Goal: Check status: Check status

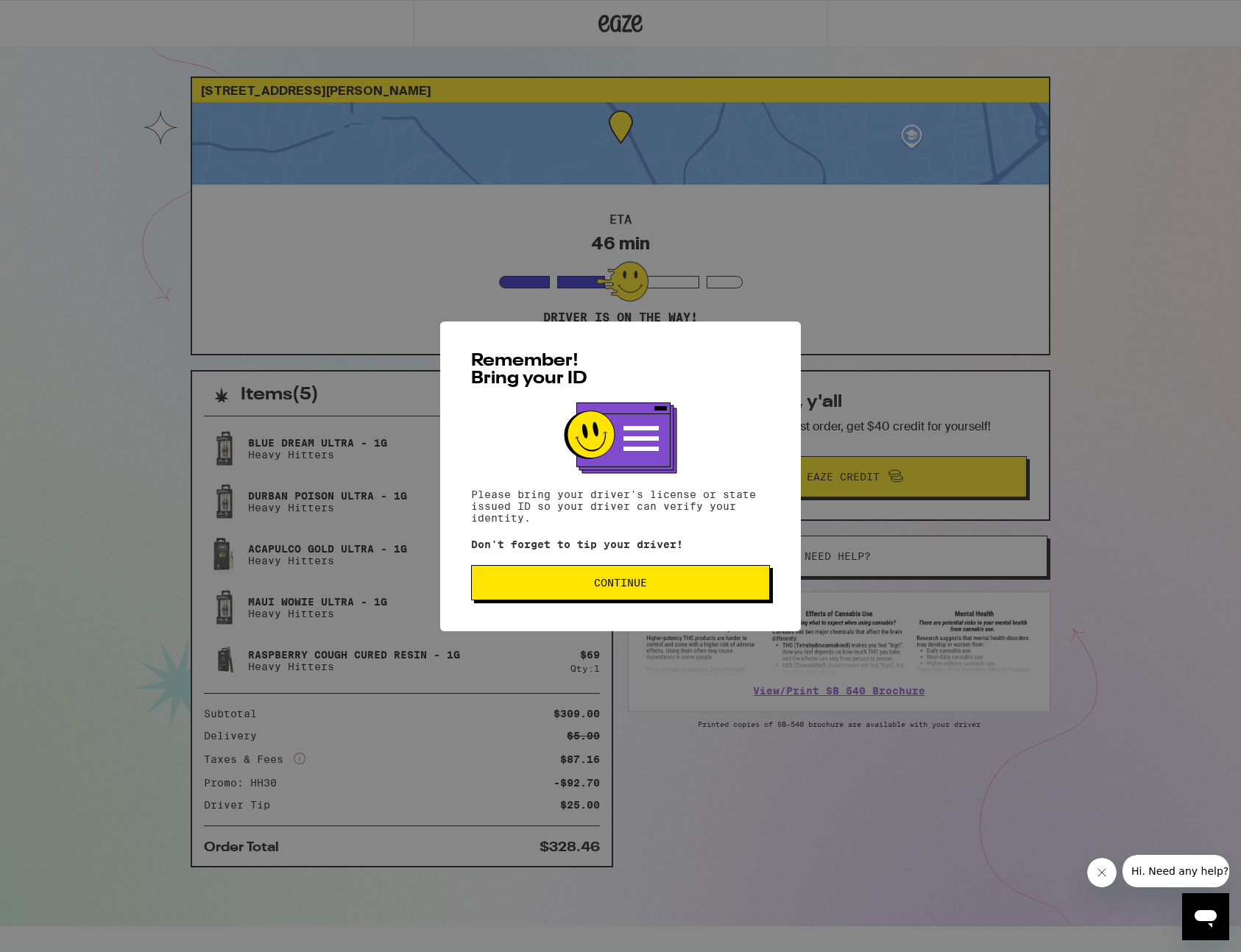
click at [584, 570] on button "Continue" at bounding box center [620, 583] width 299 height 35
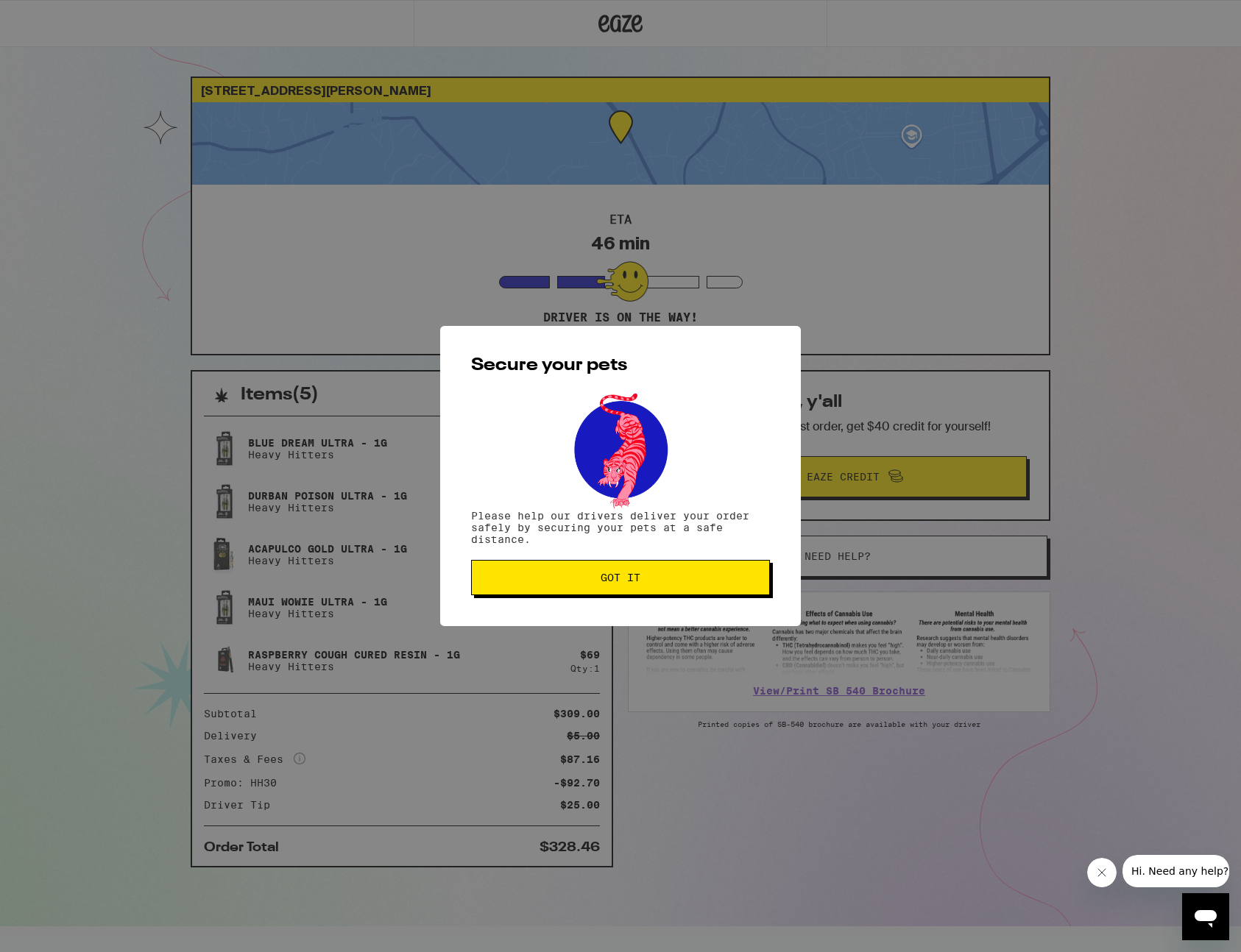
click at [584, 570] on button "Got it" at bounding box center [620, 578] width 299 height 35
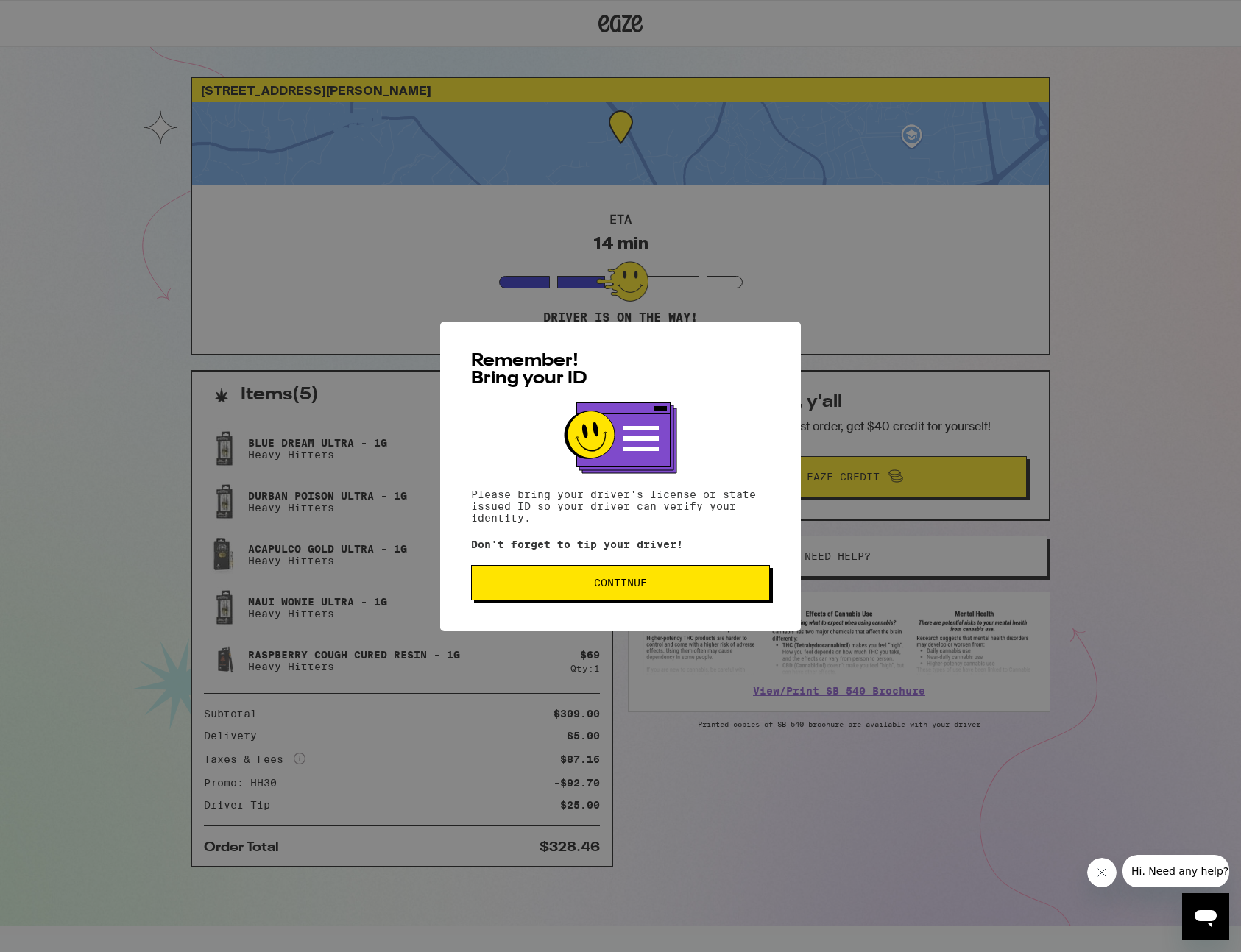
click at [619, 577] on button "Continue" at bounding box center [620, 583] width 299 height 35
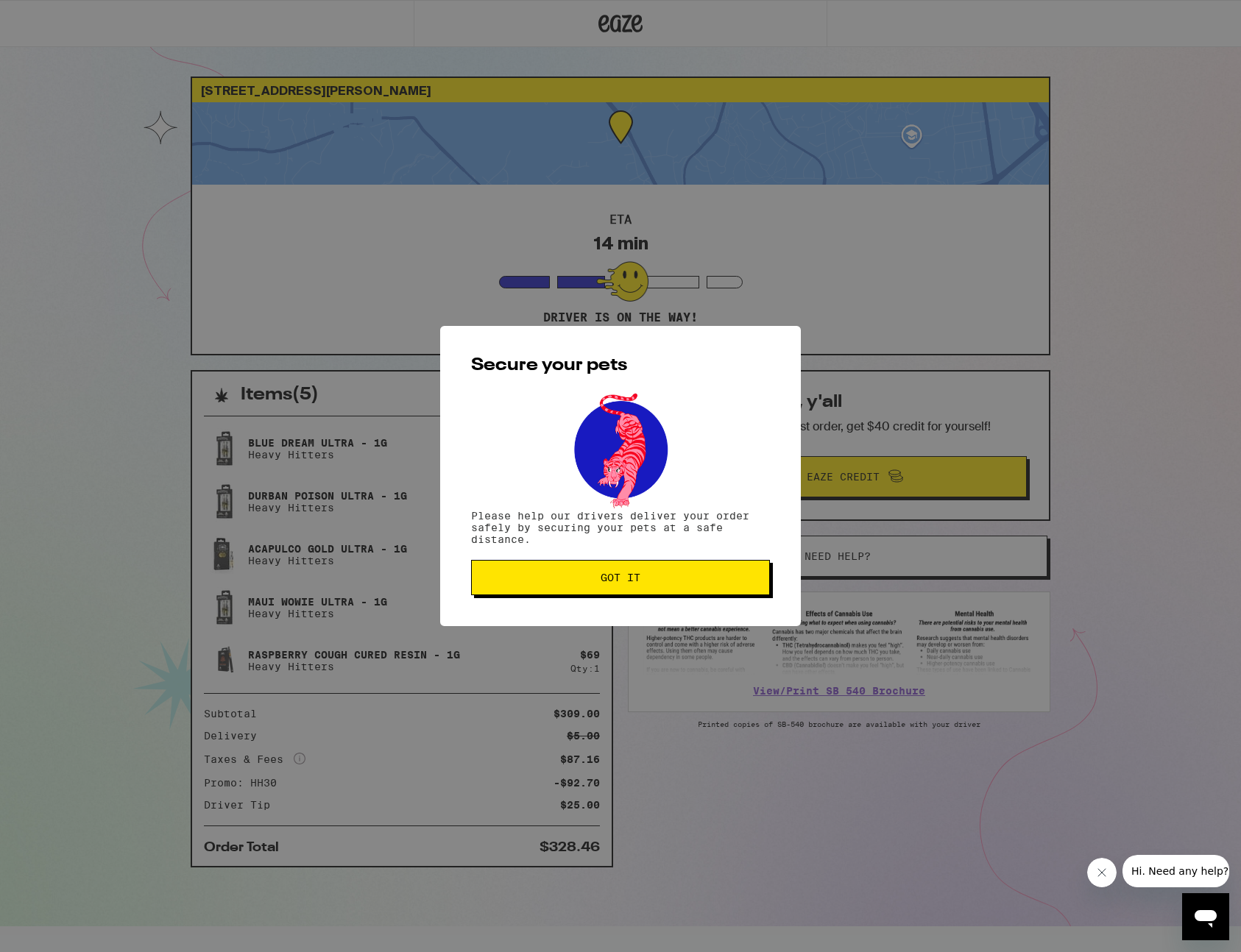
click at [615, 581] on span "Got it" at bounding box center [620, 577] width 40 height 10
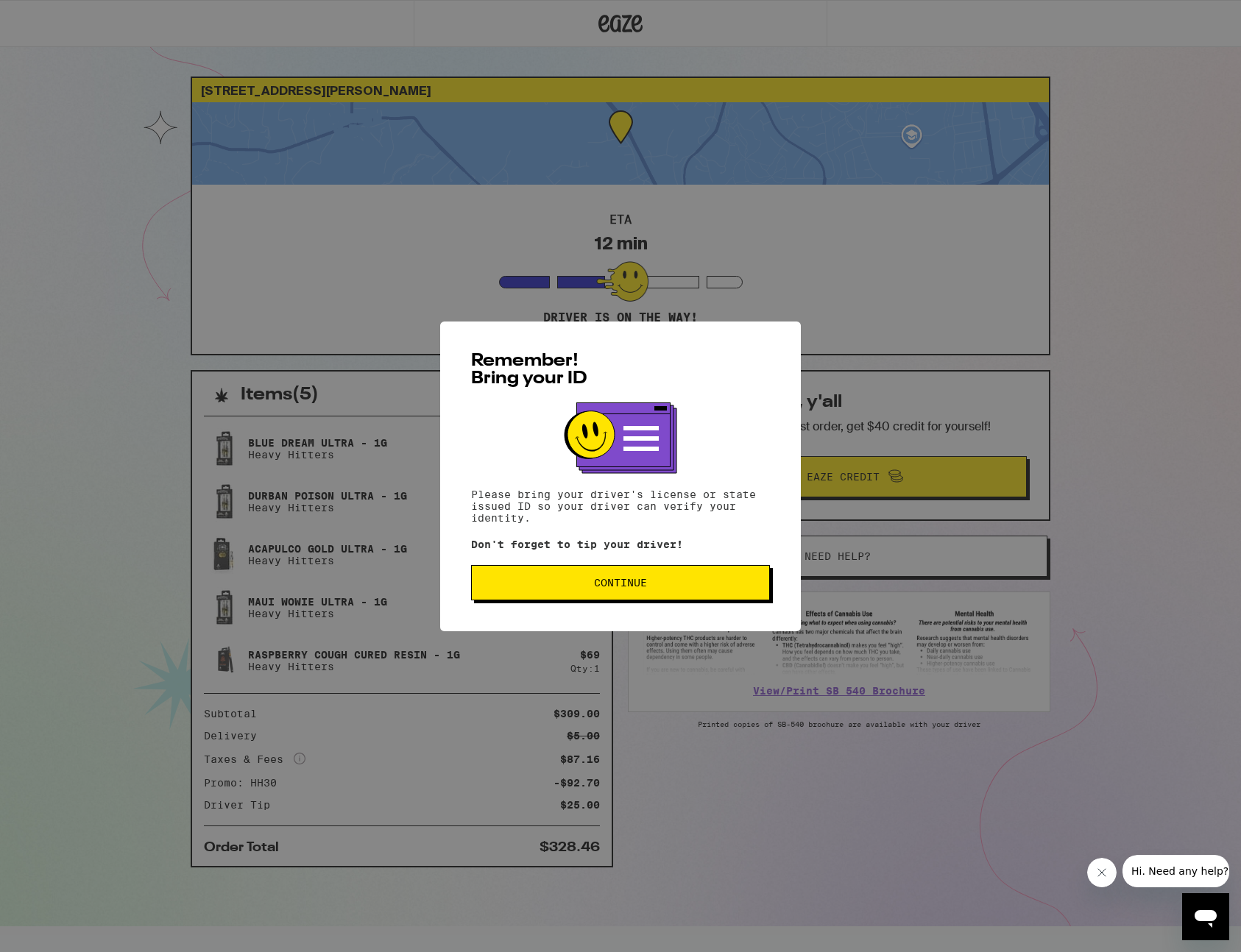
click at [572, 579] on span "Continue" at bounding box center [620, 583] width 274 height 10
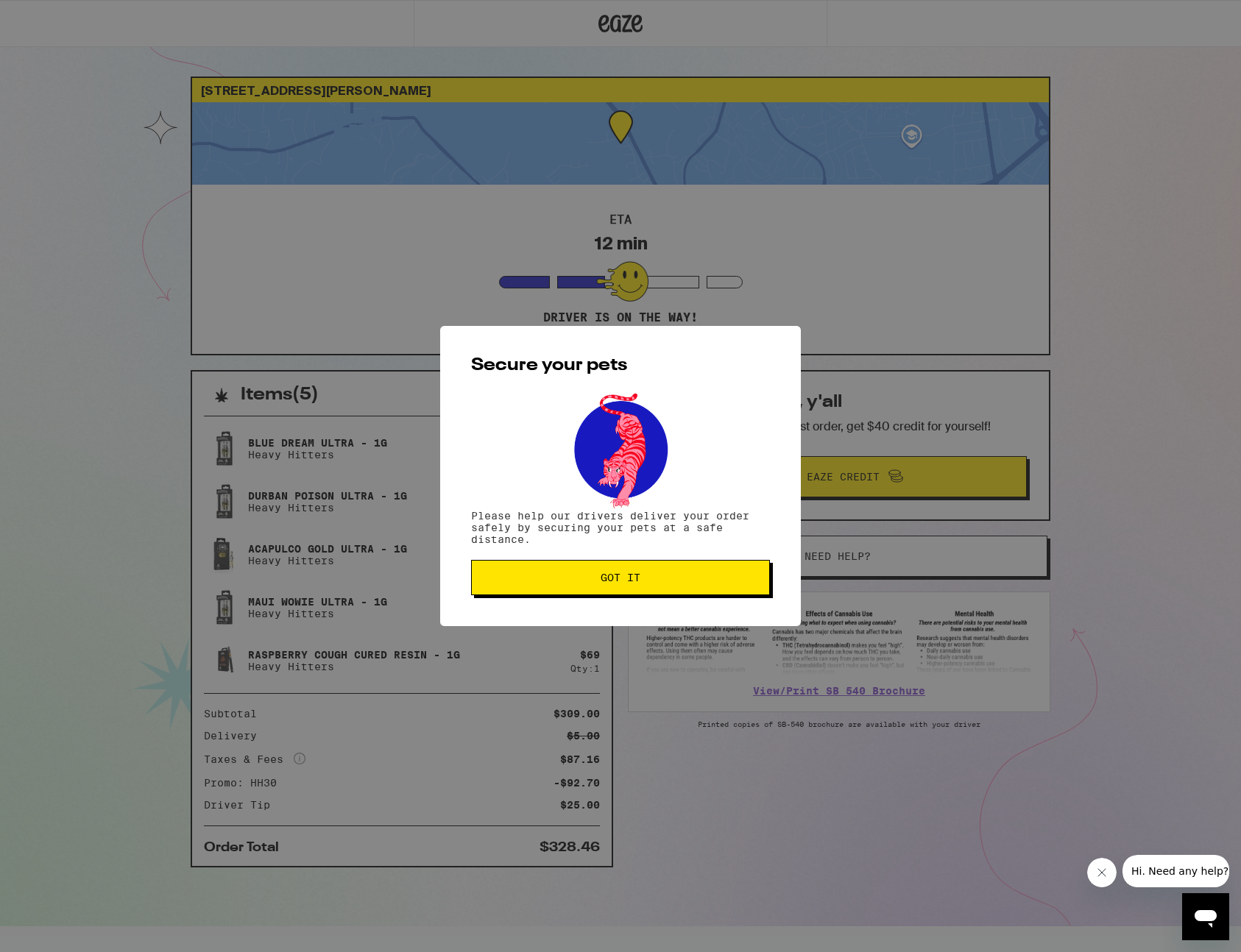
click at [572, 579] on span "Got it" at bounding box center [620, 577] width 274 height 10
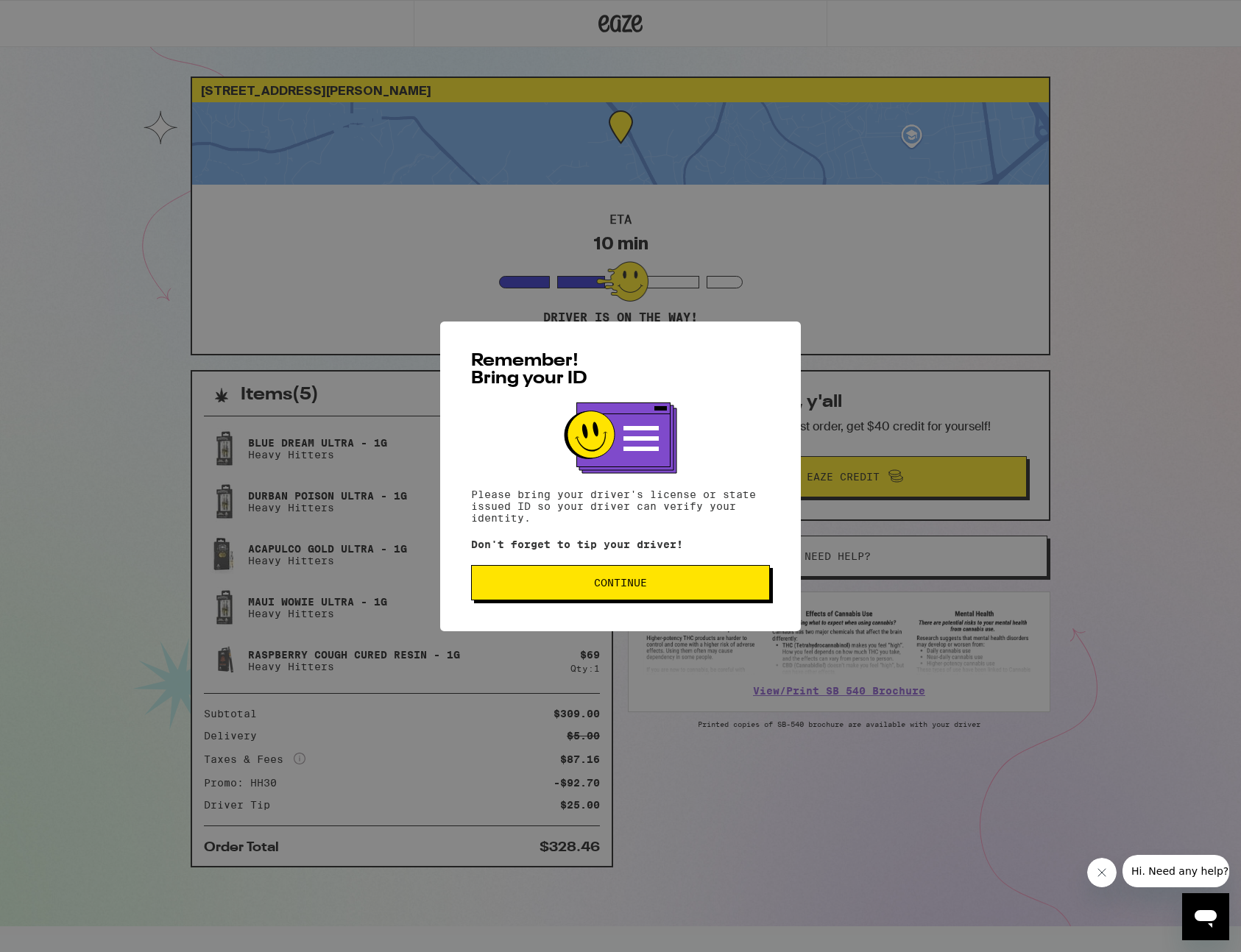
click at [613, 586] on span "Continue" at bounding box center [620, 583] width 53 height 10
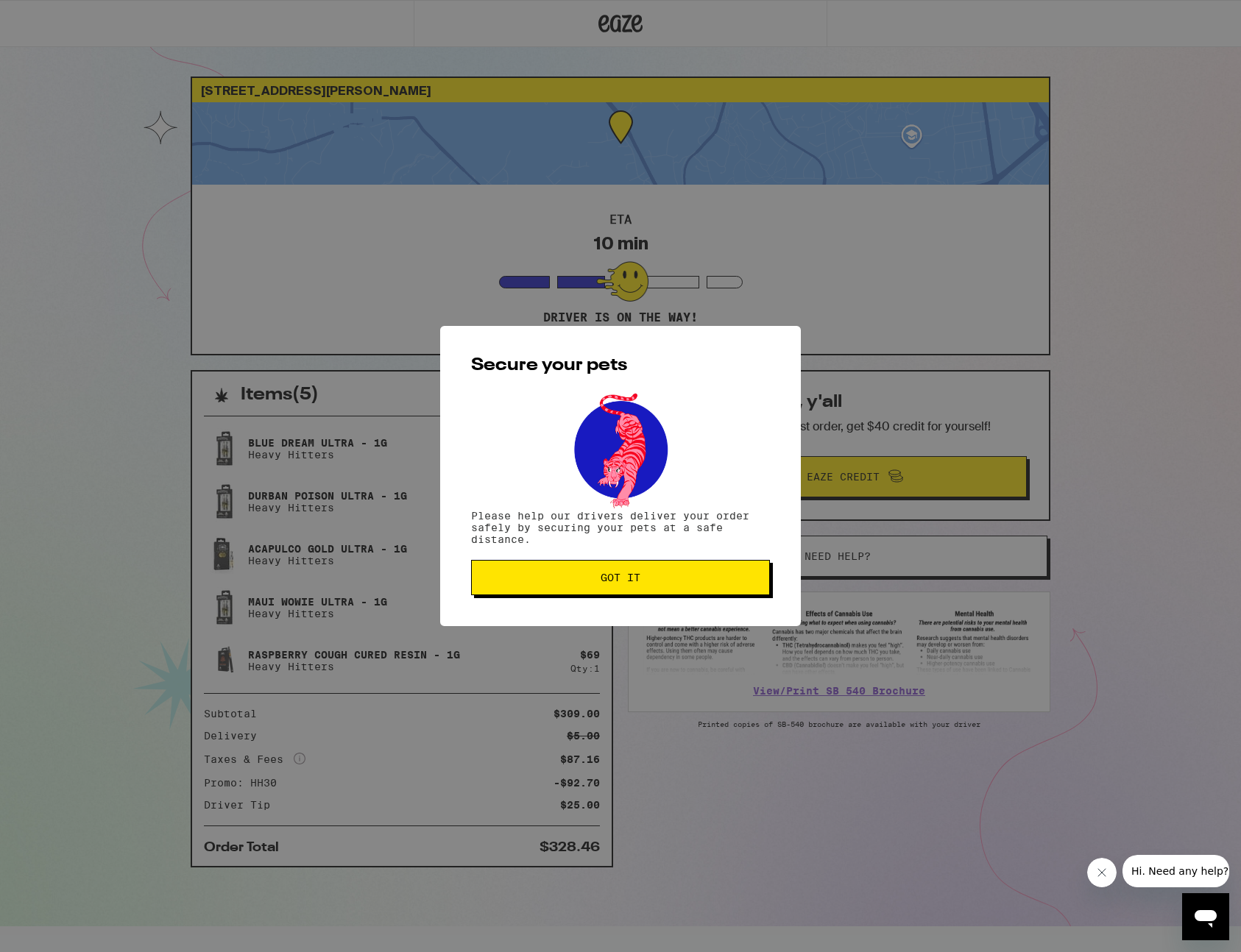
click at [613, 583] on span "Got it" at bounding box center [620, 577] width 40 height 10
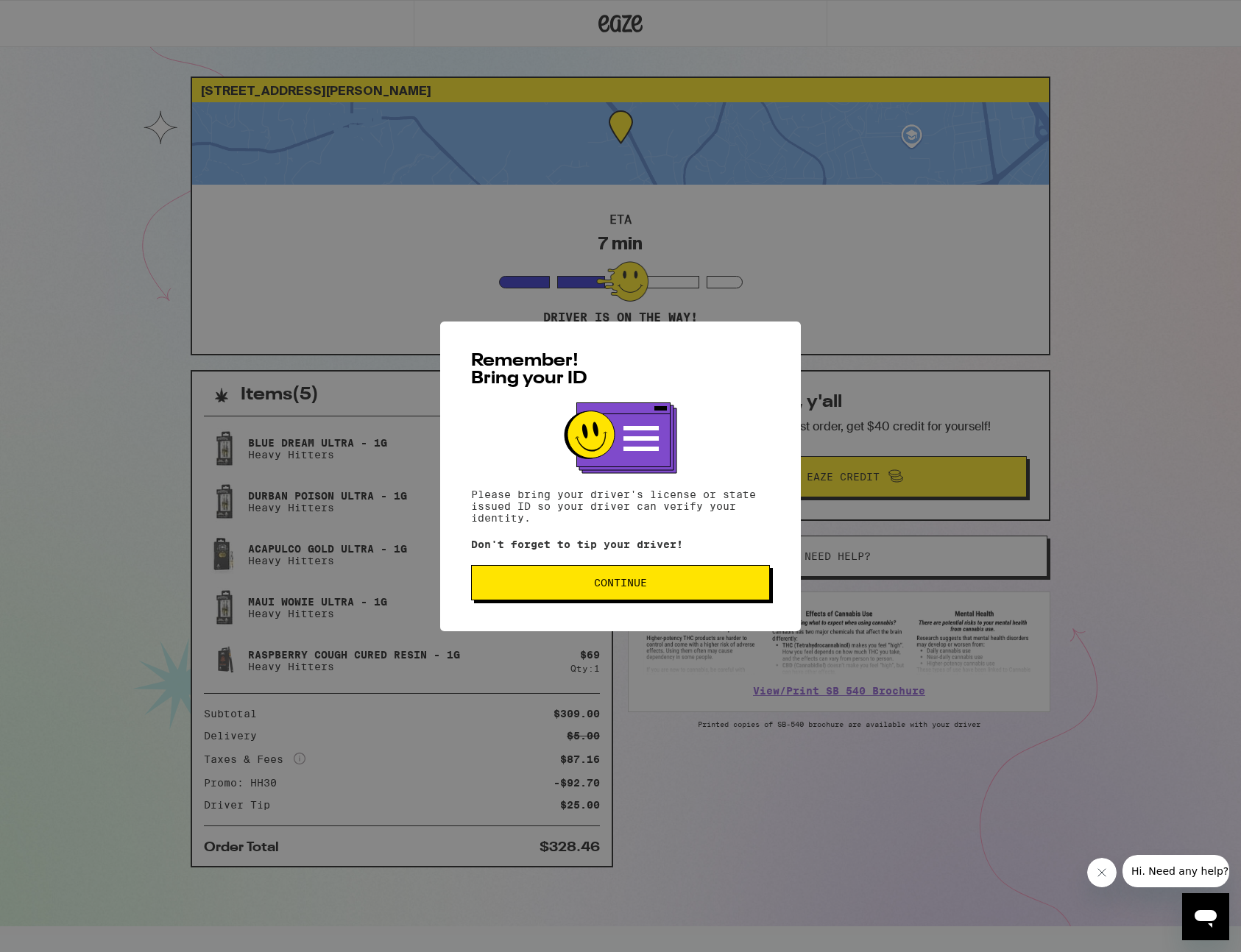
click at [618, 596] on button "Continue" at bounding box center [620, 583] width 299 height 35
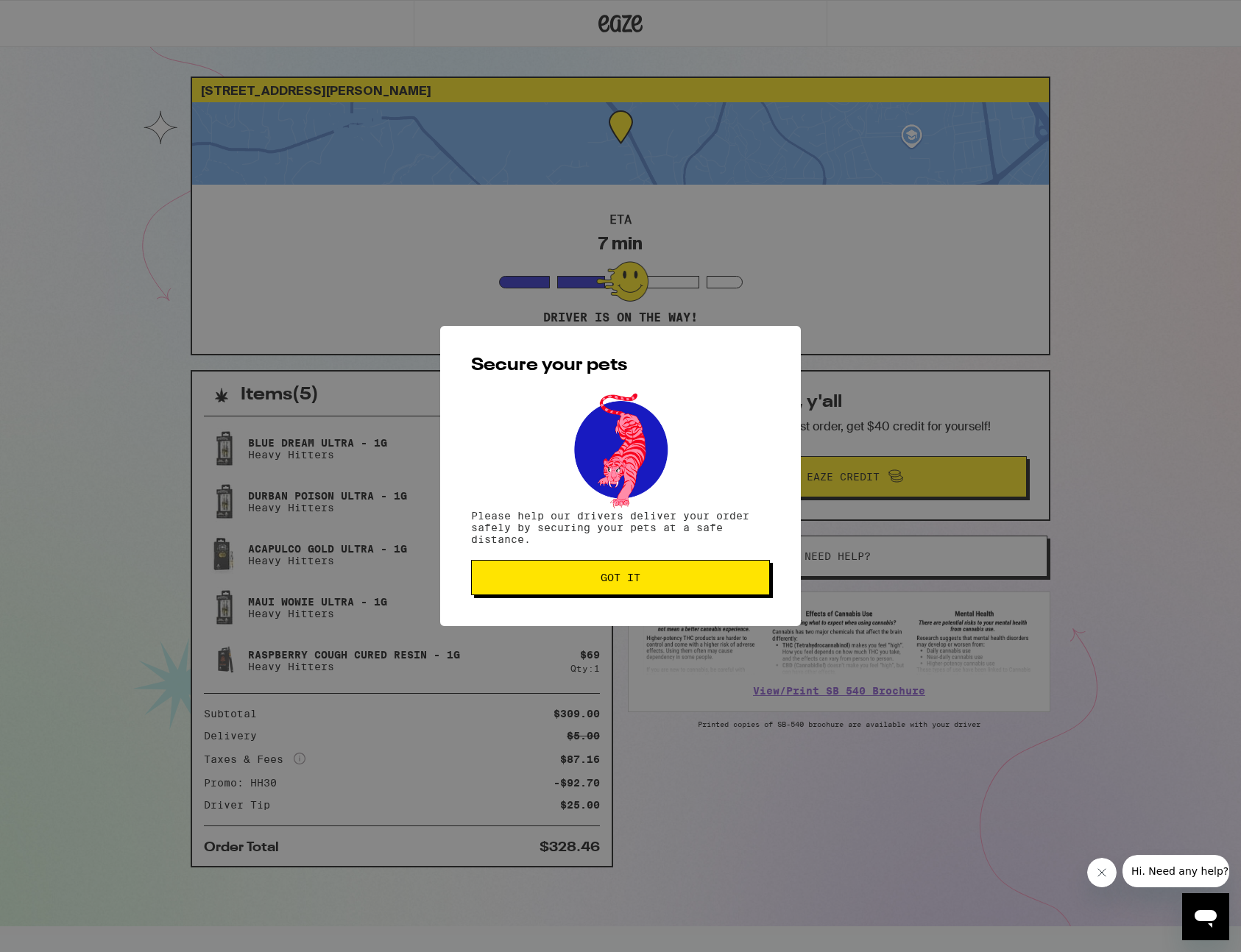
click at [618, 595] on button "Got it" at bounding box center [620, 578] width 299 height 35
